Goal: Find specific page/section: Find specific page/section

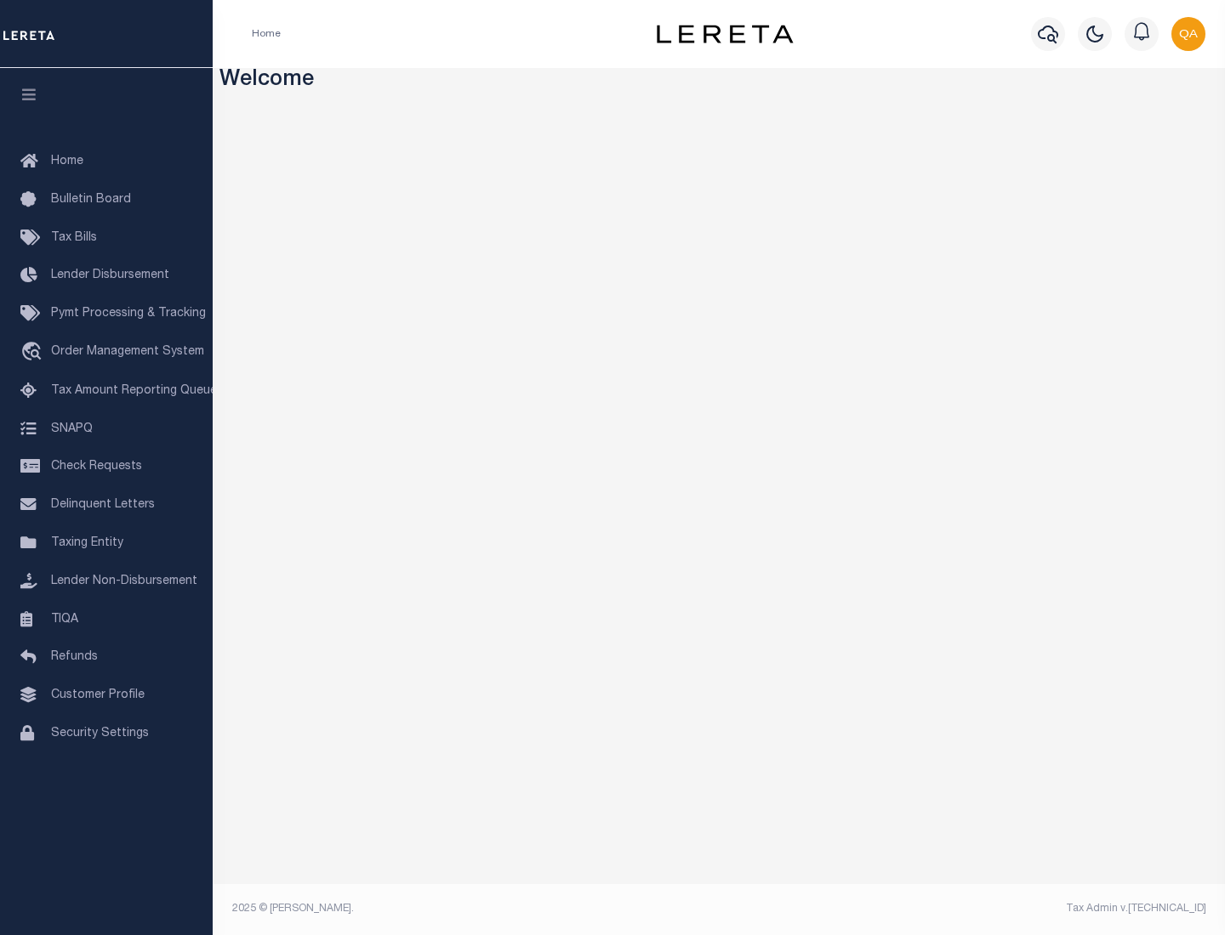
click at [106, 619] on link "TIQA" at bounding box center [106, 620] width 213 height 38
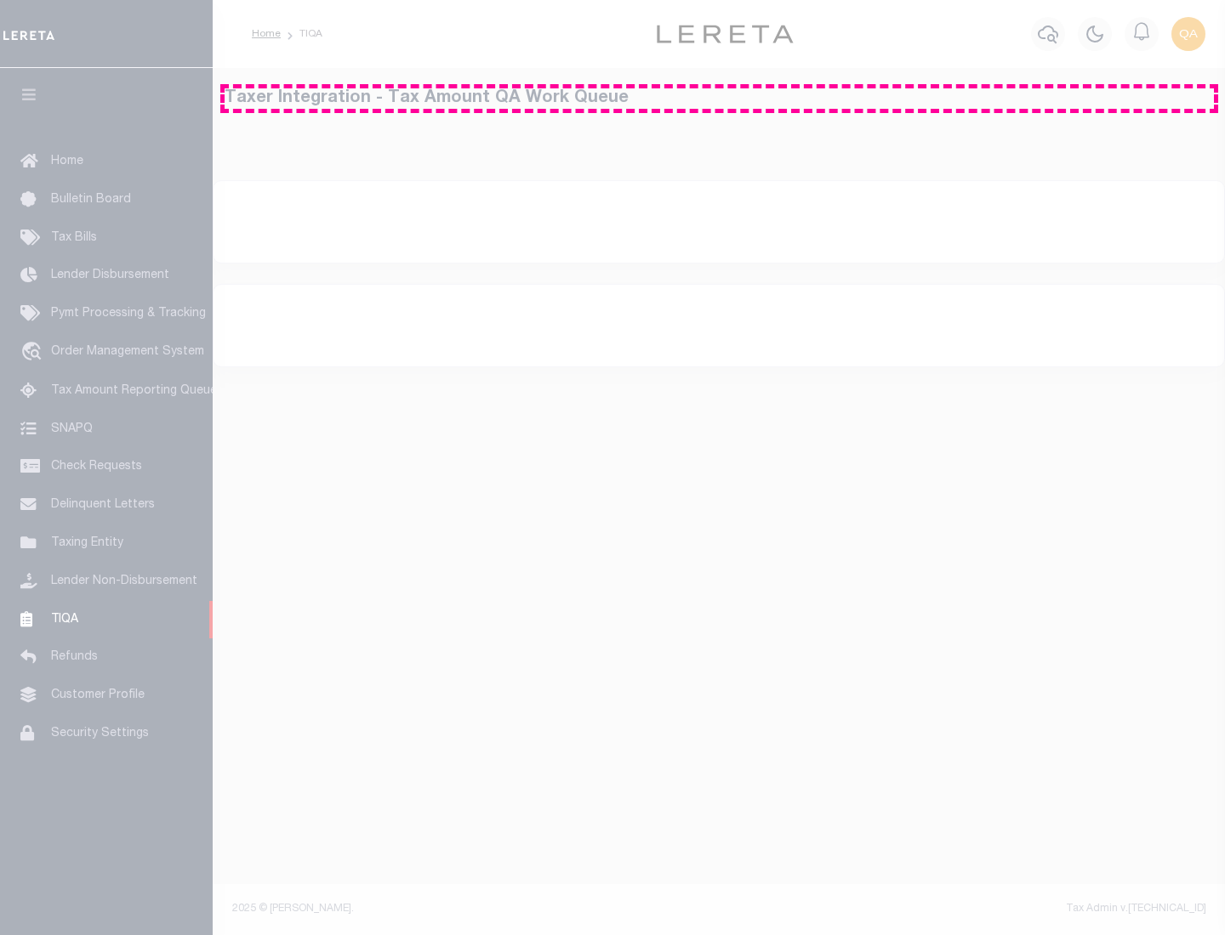
select select "200"
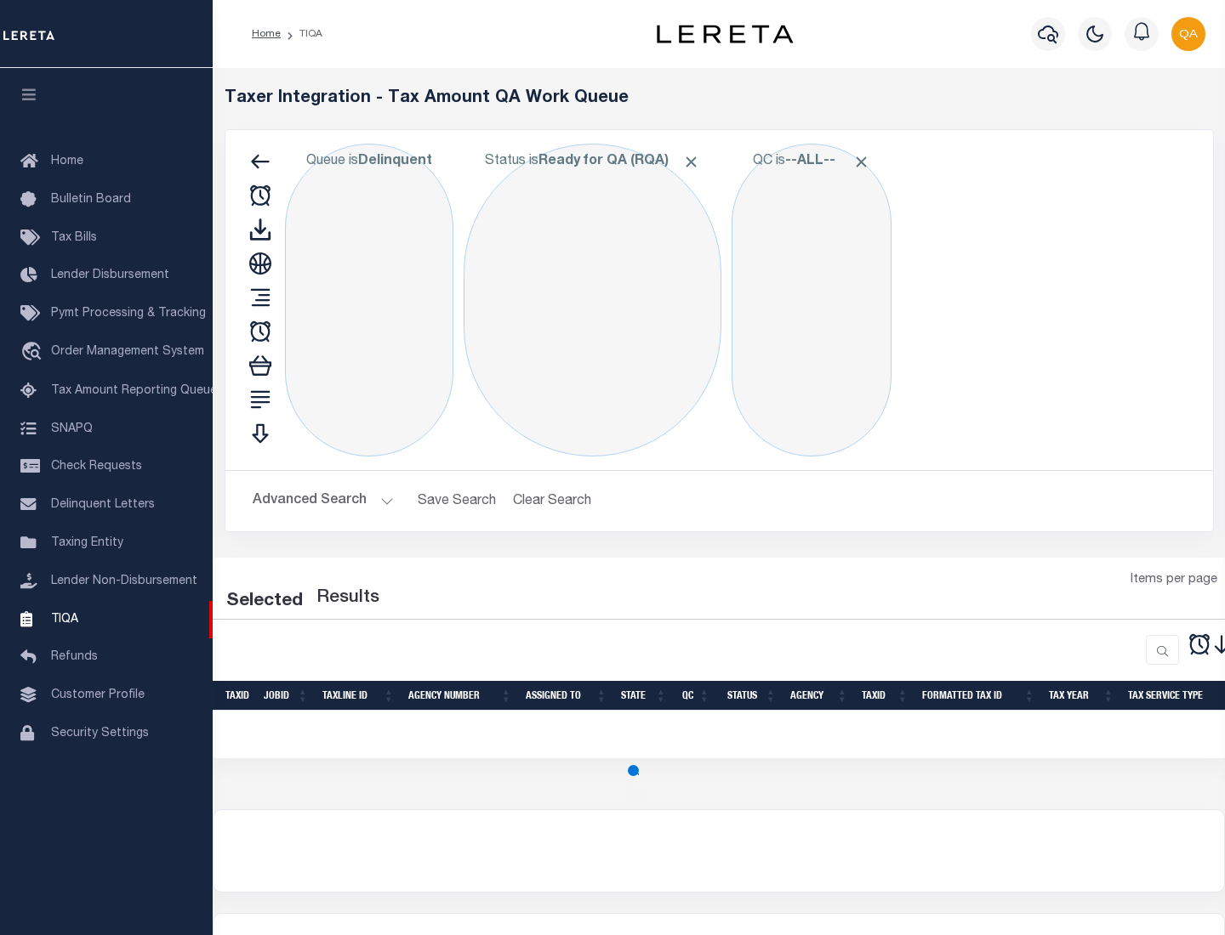
select select "200"
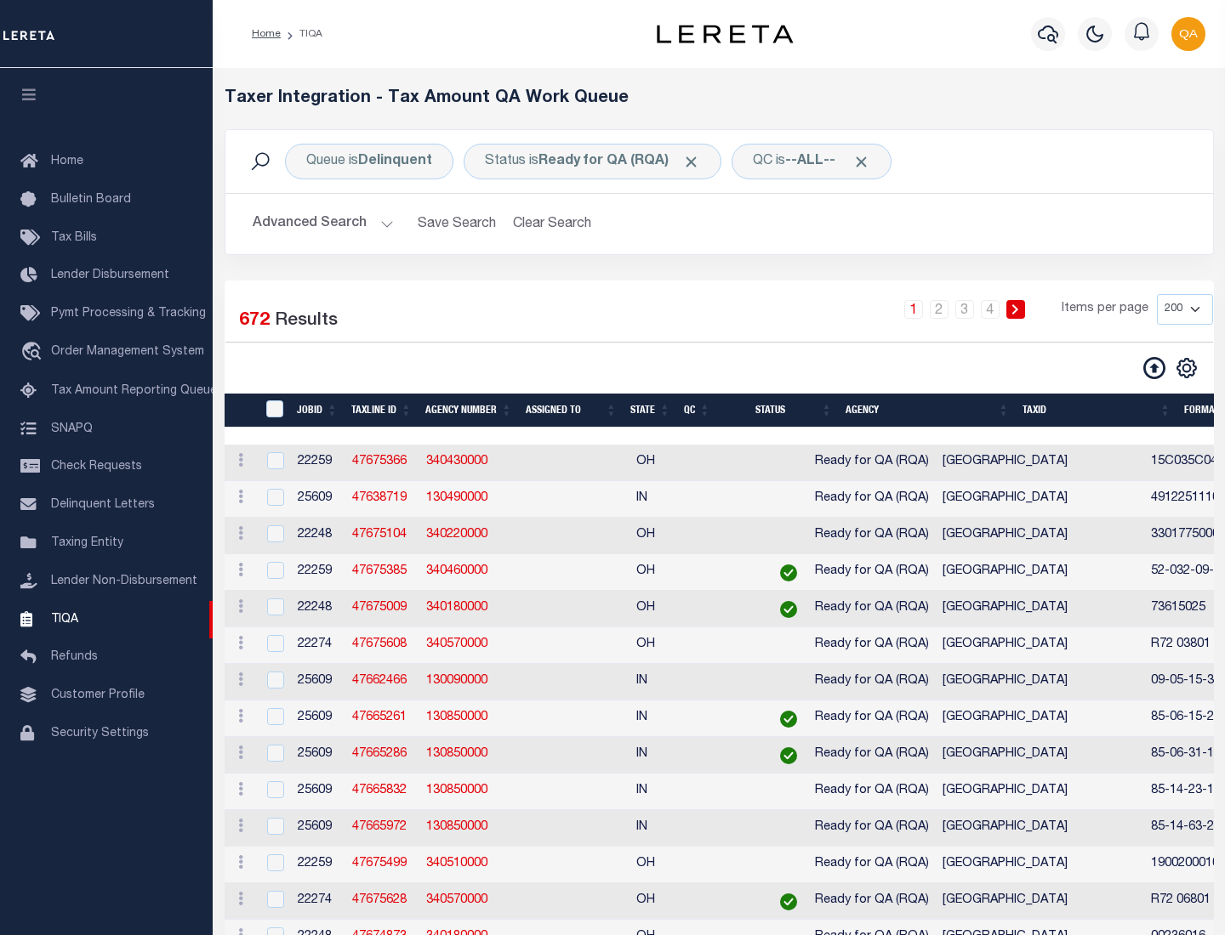
click at [696, 162] on span "Click to Remove" at bounding box center [691, 162] width 18 height 18
